Goal: Navigation & Orientation: Find specific page/section

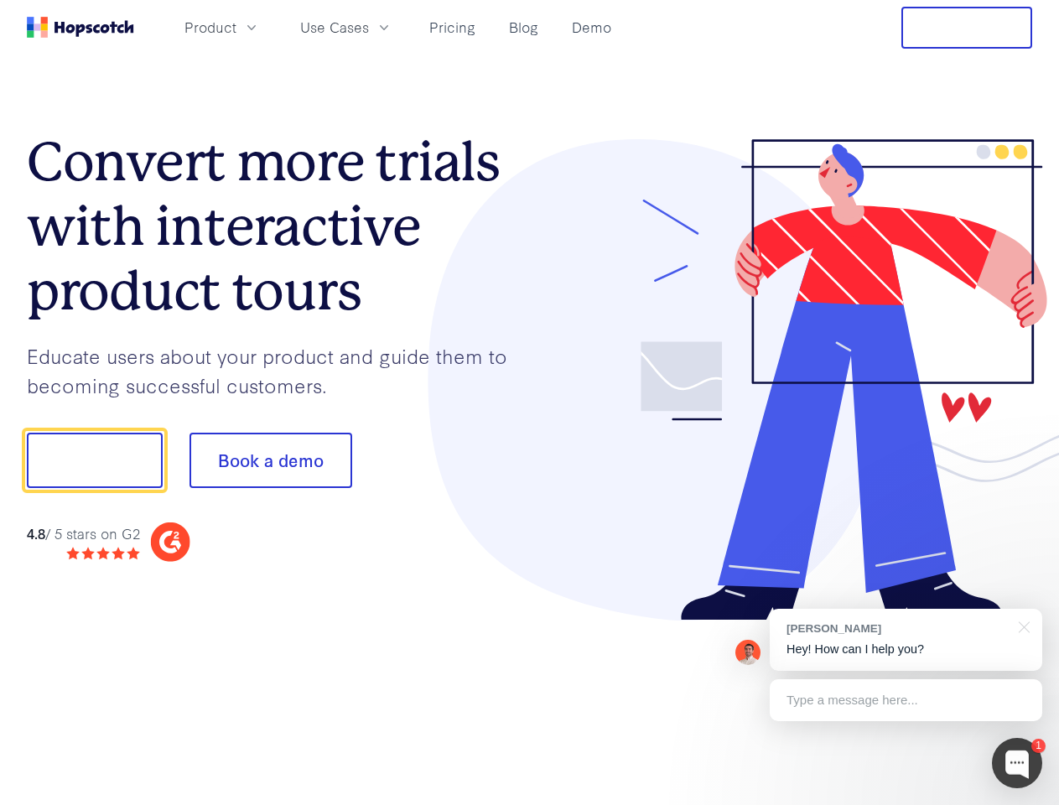
click at [530, 402] on div at bounding box center [781, 380] width 503 height 482
click at [236, 27] on span "Product" at bounding box center [210, 27] width 52 height 21
click at [369, 27] on span "Use Cases" at bounding box center [334, 27] width 69 height 21
click at [966, 28] on button "Free Trial" at bounding box center [966, 28] width 131 height 42
click at [94, 460] on button "Show me!" at bounding box center [95, 459] width 136 height 55
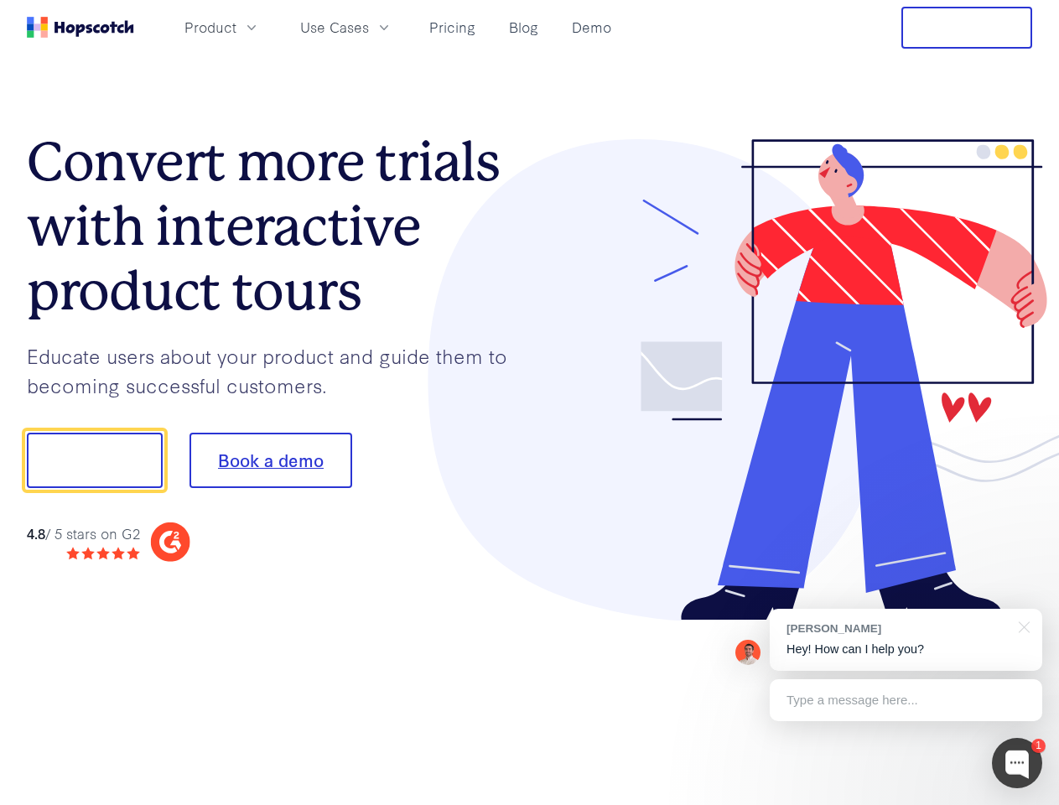
click at [270, 460] on button "Book a demo" at bounding box center [270, 459] width 163 height 55
click at [1017, 763] on div at bounding box center [1016, 763] width 50 height 50
click at [905, 639] on div "[PERSON_NAME] Hey! How can I help you?" at bounding box center [905, 639] width 272 height 62
click at [1021, 625] on div at bounding box center [884, 458] width 314 height 559
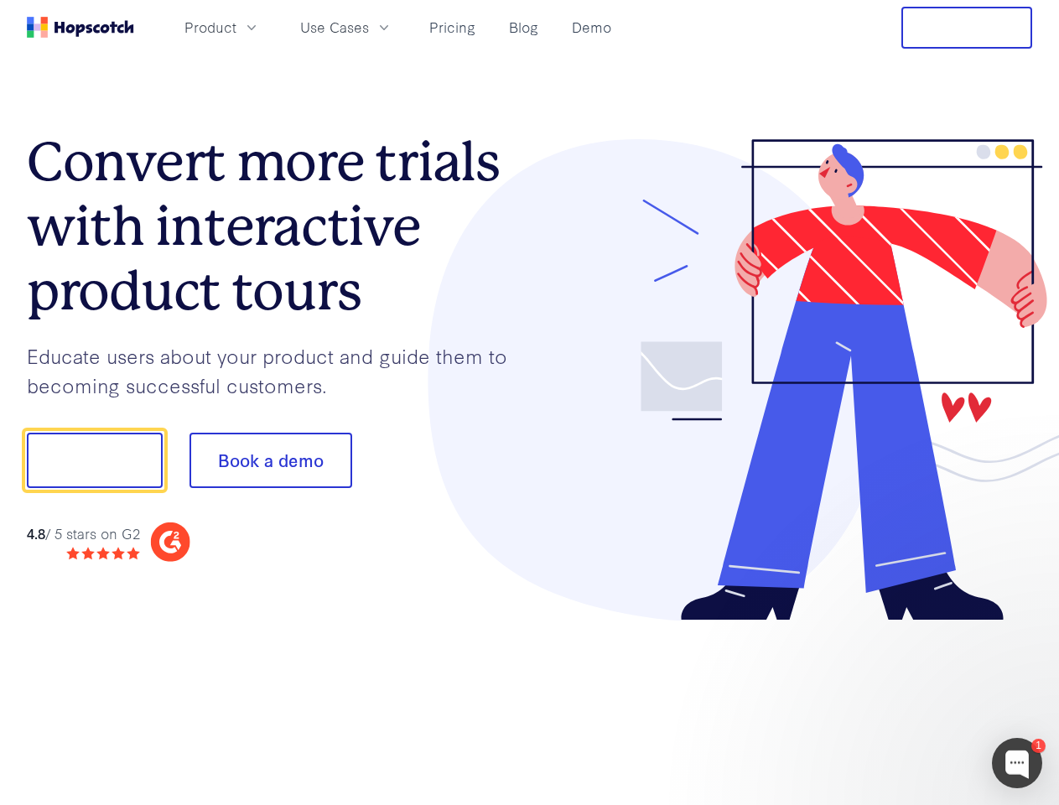
click at [905, 700] on div at bounding box center [884, 570] width 314 height 334
